Goal: Task Accomplishment & Management: Manage account settings

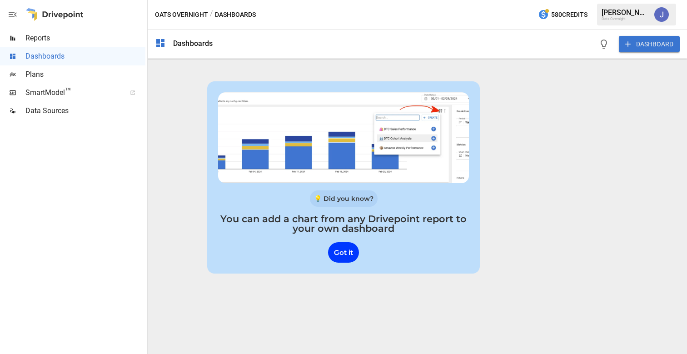
click at [669, 13] on button "button" at bounding box center [661, 14] width 25 height 25
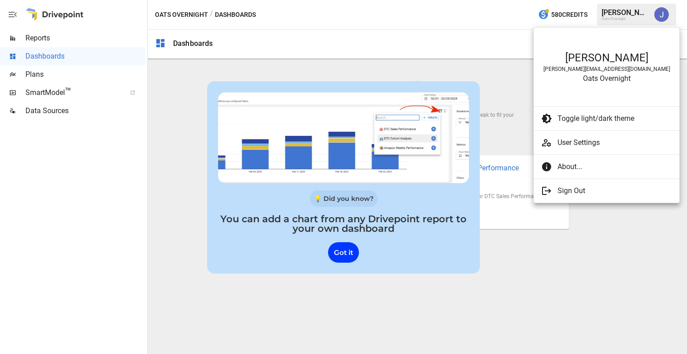
click at [595, 145] on span "User Settings" at bounding box center [615, 142] width 115 height 11
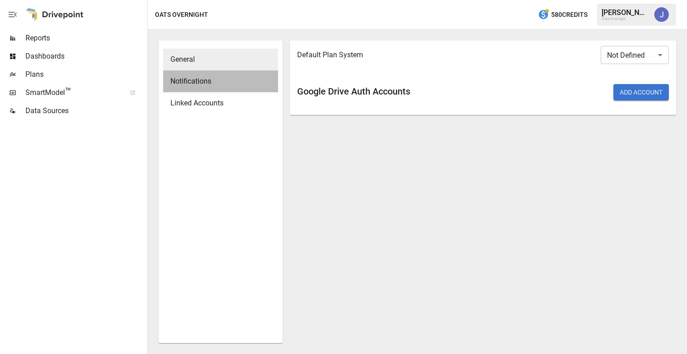
click at [212, 83] on span "Notifications" at bounding box center [220, 81] width 100 height 11
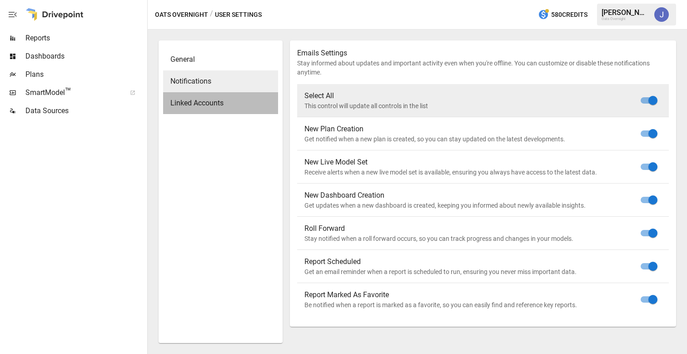
click at [210, 102] on span "Linked Accounts" at bounding box center [220, 103] width 100 height 11
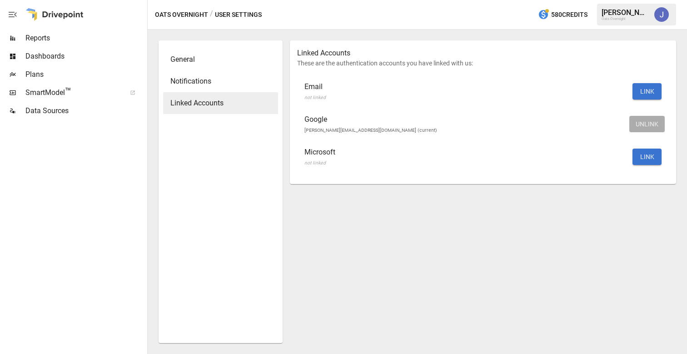
click at [13, 15] on icon "button" at bounding box center [12, 14] width 11 height 11
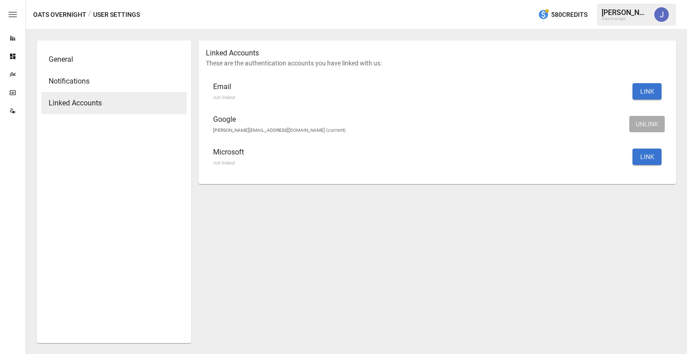
click at [55, 11] on button "Oats Overnight" at bounding box center [59, 14] width 53 height 11
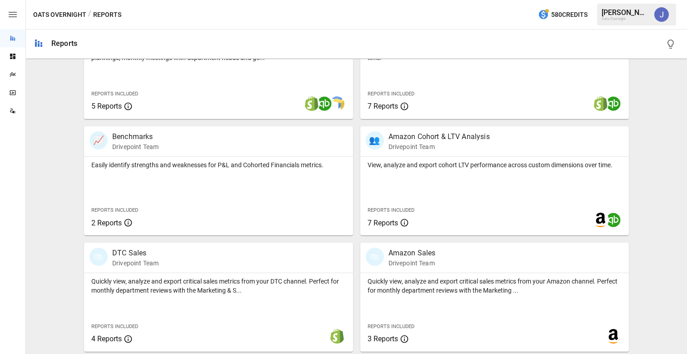
scroll to position [350, 0]
